Goal: Complete application form

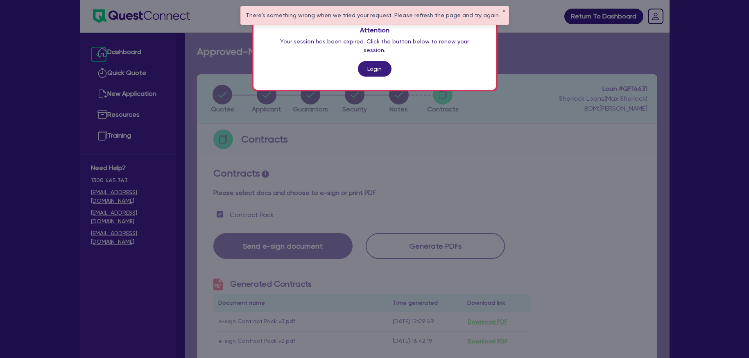
scroll to position [41, 0]
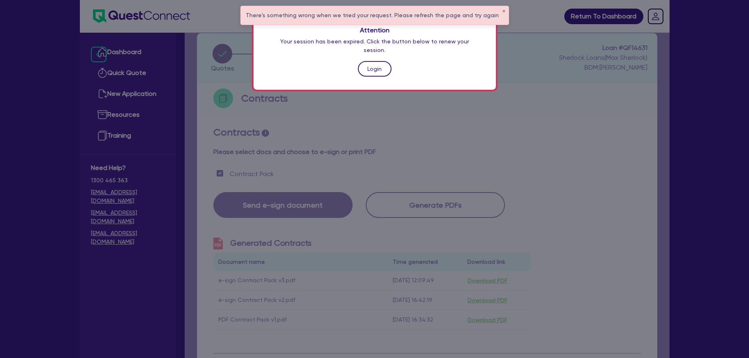
click at [362, 61] on link "Login" at bounding box center [375, 69] width 34 height 16
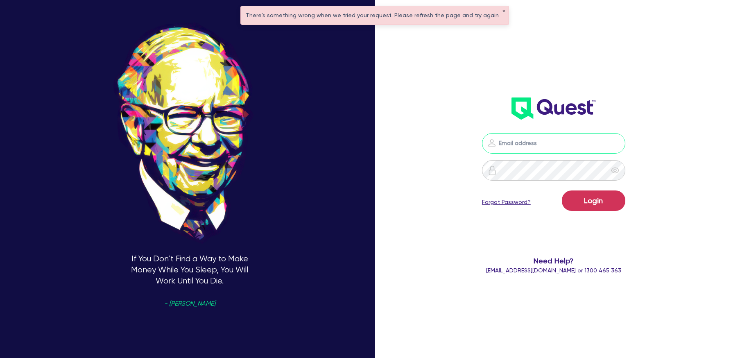
type input "[PERSON_NAME][EMAIL_ADDRESS][PERSON_NAME][DOMAIN_NAME]"
click at [597, 192] on button "Login" at bounding box center [592, 200] width 63 height 20
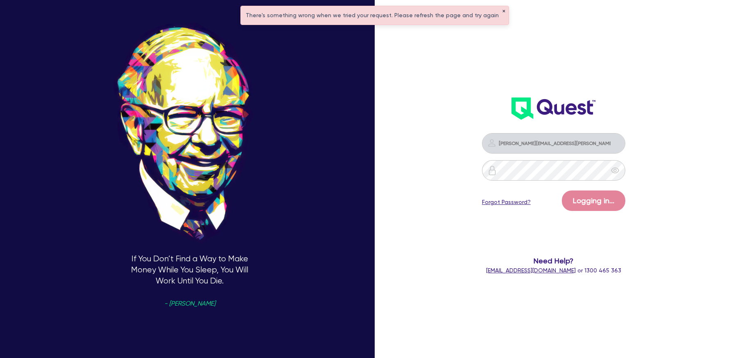
click at [502, 11] on button "✕" at bounding box center [503, 11] width 3 height 4
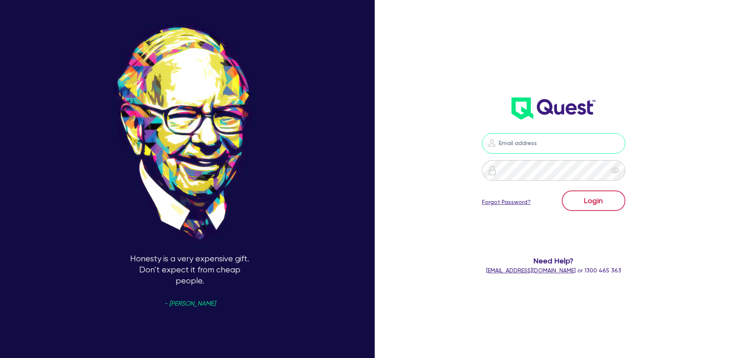
type input "[PERSON_NAME][EMAIL_ADDRESS][PERSON_NAME][DOMAIN_NAME]"
click at [611, 203] on button "Login" at bounding box center [592, 200] width 63 height 20
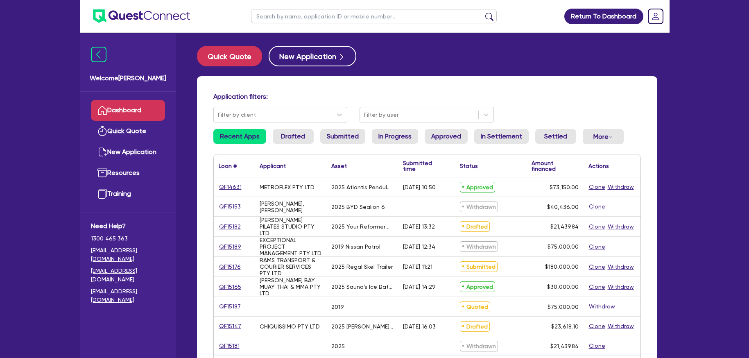
scroll to position [2, 0]
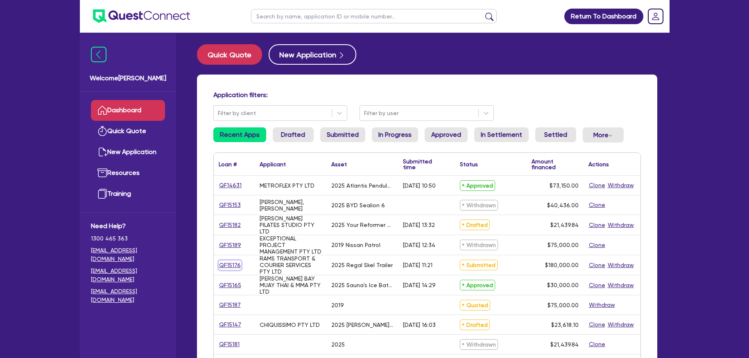
click at [232, 262] on link "QF15176" at bounding box center [230, 264] width 23 height 9
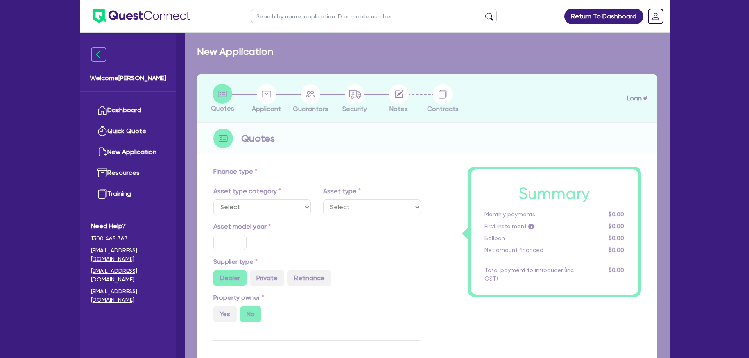
select select "PRIMARY_ASSETS"
type input "2025"
radio input "true"
type input "180,000"
type input "4"
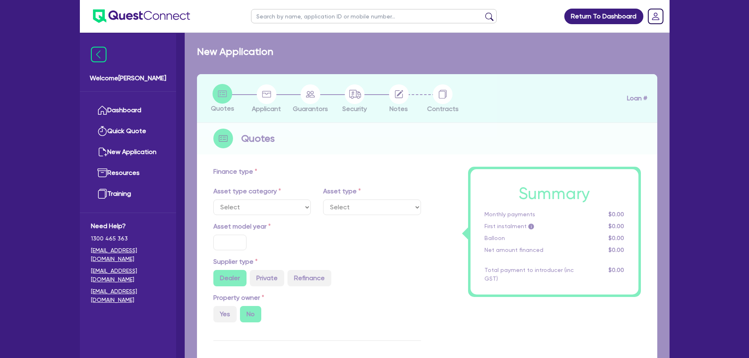
type input "7,200"
type input "17"
select select "TRAILERS"
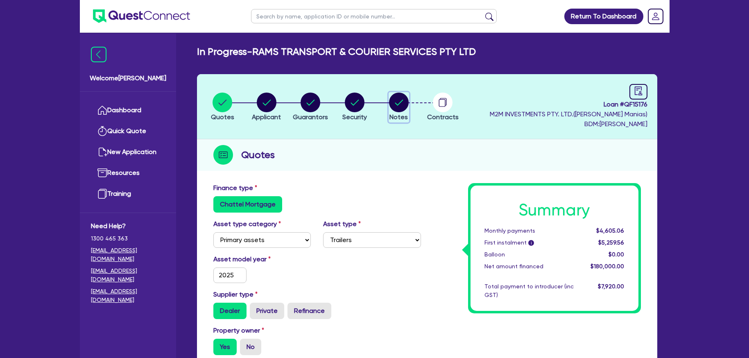
click at [405, 105] on circle "button" at bounding box center [399, 102] width 20 height 20
select select "Quest Finance - Own Book"
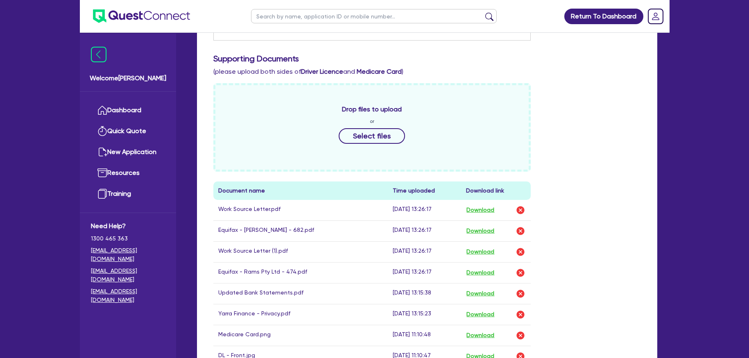
scroll to position [446, 0]
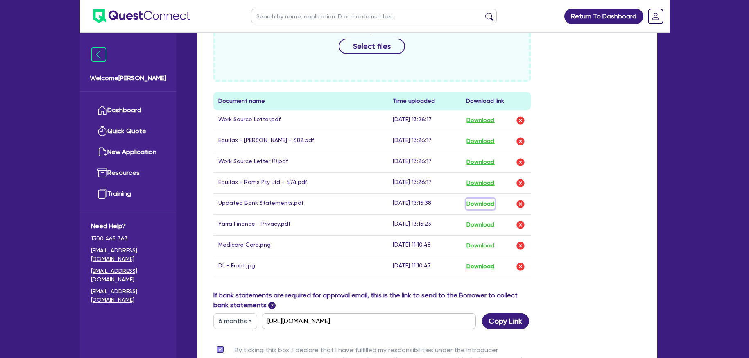
click at [490, 206] on button "Download" at bounding box center [480, 203] width 29 height 11
